Goal: Participate in discussion: Participate in discussion

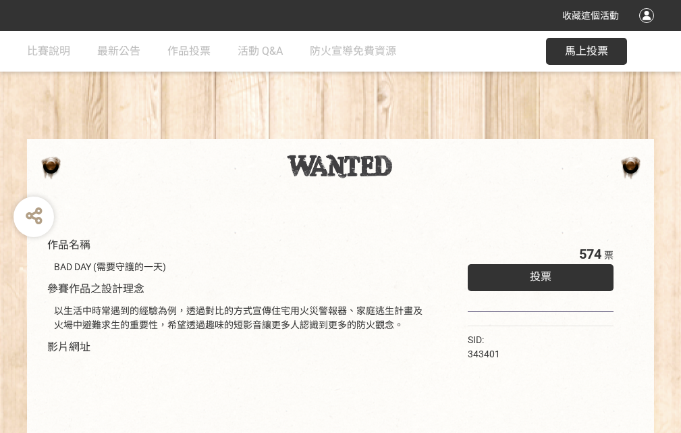
click at [648, 28] on div "收藏這個活動" at bounding box center [340, 15] width 681 height 31
click at [422, 133] on div "作品名稱 BAD DAY (需要守護的一天) 參賽作品之設計理念 以生活中時常遇到的經驗為例，透過對比的方式宣傳住宅用火災警報器、家庭逃生計畫及火場中避難求生…" at bounding box center [340, 315] width 681 height 568
click at [537, 273] on span "投票" at bounding box center [541, 276] width 22 height 13
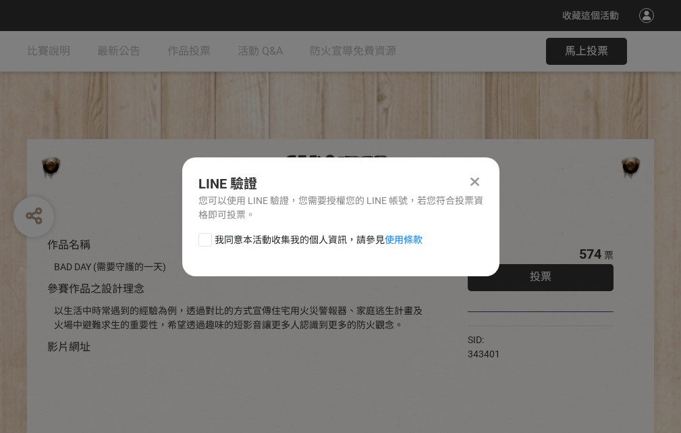
click at [204, 237] on div at bounding box center [204, 239] width 13 height 13
checkbox input "true"
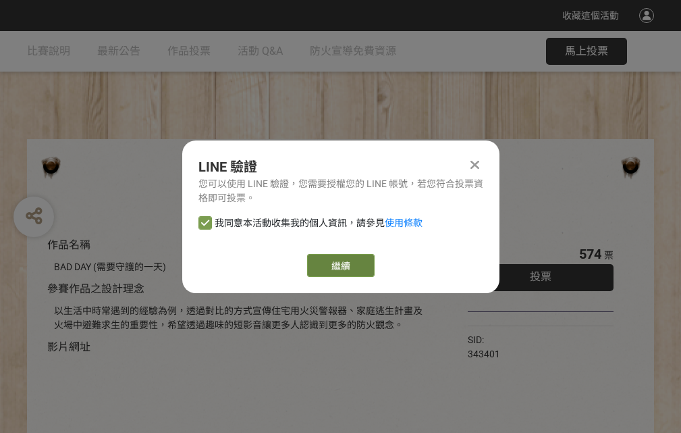
click at [339, 265] on link "繼續" at bounding box center [340, 265] width 67 height 23
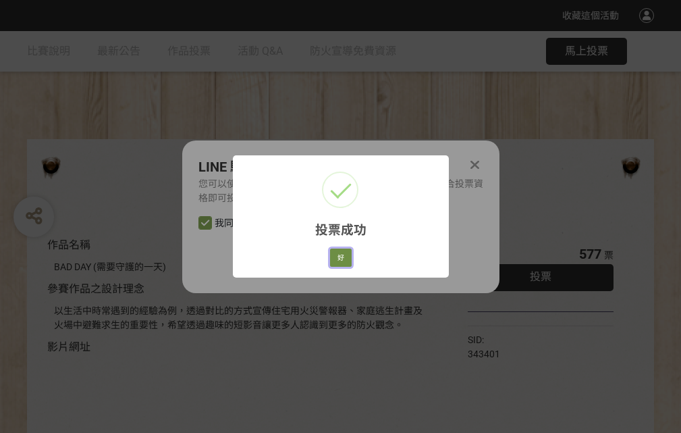
click at [337, 255] on button "好" at bounding box center [341, 257] width 22 height 19
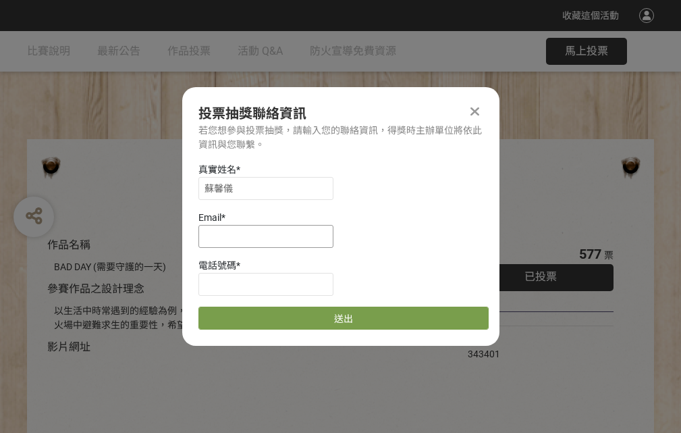
click at [270, 236] on input at bounding box center [265, 236] width 135 height 23
type input "[EMAIL_ADDRESS][DOMAIN_NAME]"
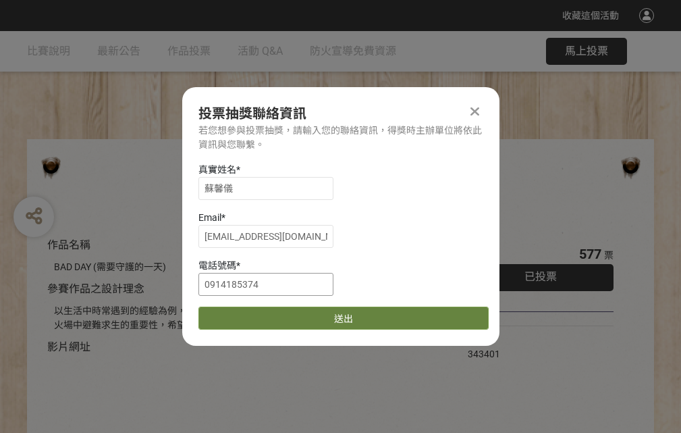
type input "0914185374"
click at [237, 313] on button "送出" at bounding box center [343, 317] width 290 height 23
